Goal: Navigation & Orientation: Go to known website

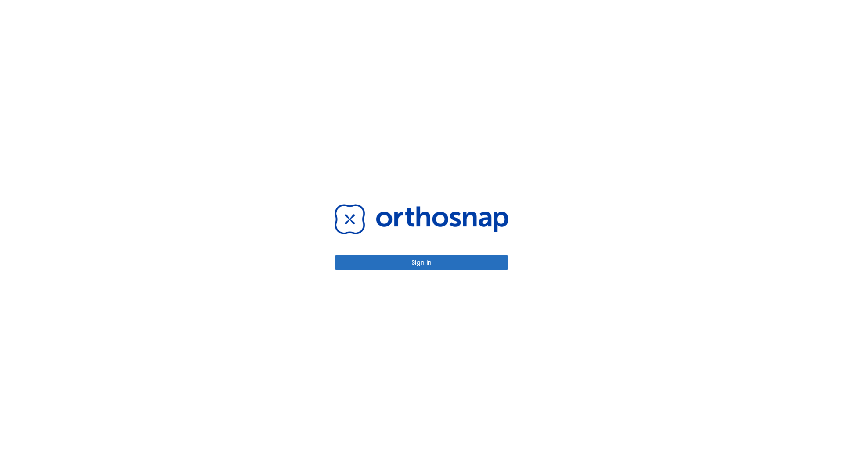
click at [422, 263] on button "Sign in" at bounding box center [422, 263] width 174 height 14
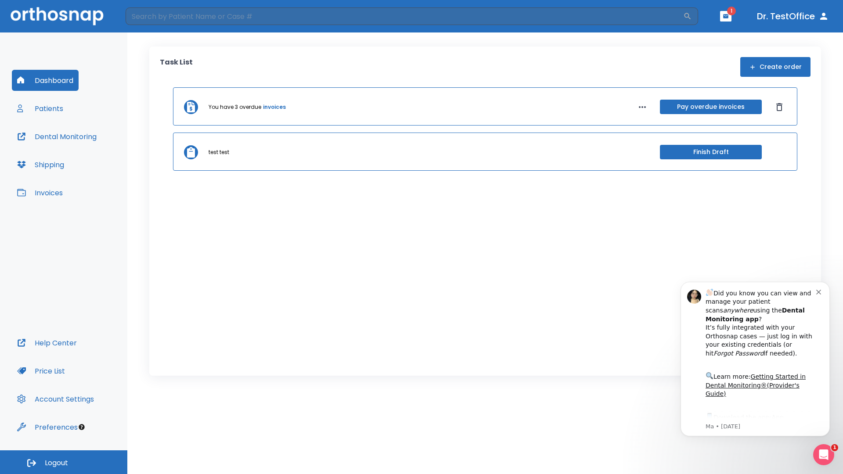
click at [64, 463] on span "Logout" at bounding box center [56, 464] width 23 height 10
